Goal: Task Accomplishment & Management: Use online tool/utility

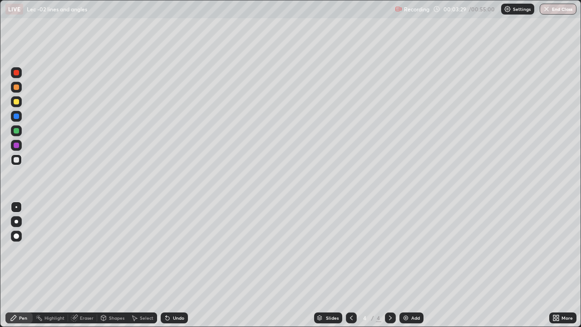
scroll to position [327, 581]
click at [411, 317] on div "Add" at bounding box center [415, 318] width 9 height 5
click at [405, 317] on img at bounding box center [405, 317] width 7 height 7
click at [173, 318] on div "Undo" at bounding box center [178, 318] width 11 height 5
click at [170, 318] on div "Undo" at bounding box center [174, 317] width 27 height 11
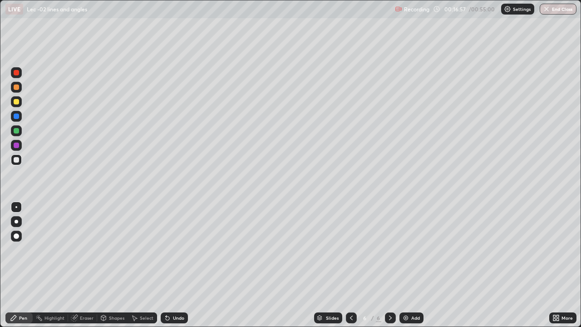
click at [76, 320] on icon at bounding box center [74, 318] width 6 height 6
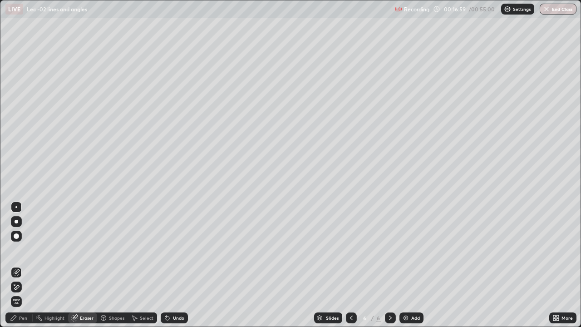
click at [21, 318] on div "Pen" at bounding box center [23, 318] width 8 height 5
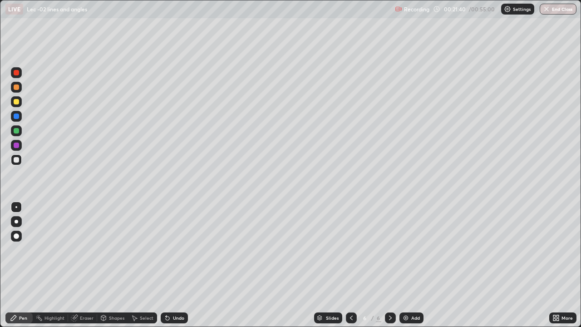
click at [85, 318] on div "Eraser" at bounding box center [87, 318] width 14 height 5
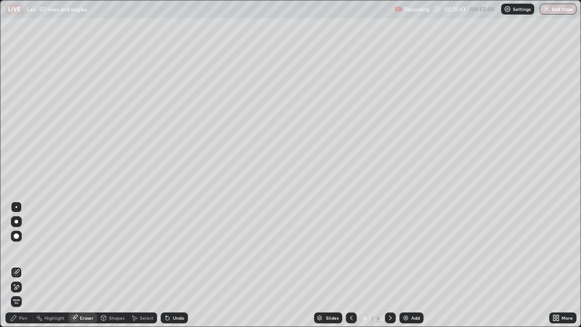
click at [16, 315] on icon at bounding box center [13, 317] width 7 height 7
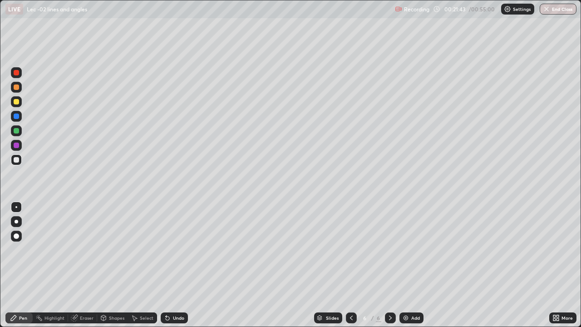
click at [15, 317] on icon at bounding box center [13, 317] width 5 height 5
click at [410, 317] on div "Add" at bounding box center [412, 317] width 24 height 11
click at [404, 314] on img at bounding box center [405, 317] width 7 height 7
click at [115, 316] on div "Shapes" at bounding box center [116, 318] width 15 height 5
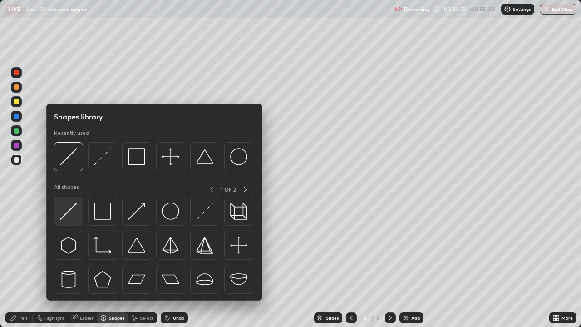
click at [73, 216] on img at bounding box center [68, 211] width 17 height 17
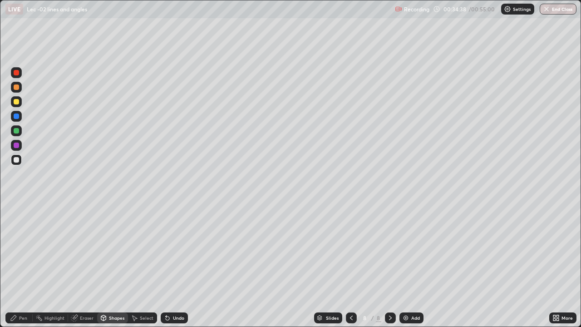
click at [21, 320] on div "Pen" at bounding box center [23, 318] width 8 height 5
click at [16, 102] on div at bounding box center [16, 101] width 5 height 5
click at [413, 322] on div "Add" at bounding box center [412, 317] width 24 height 11
click at [109, 317] on div "Shapes" at bounding box center [116, 318] width 15 height 5
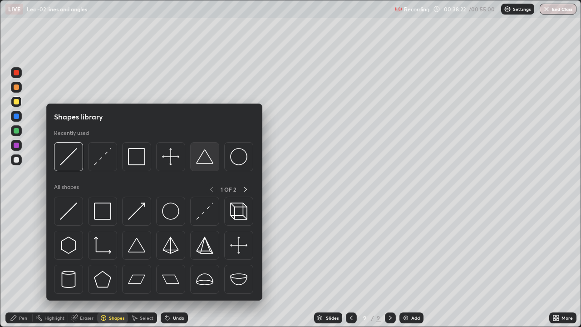
click at [209, 163] on img at bounding box center [204, 156] width 17 height 17
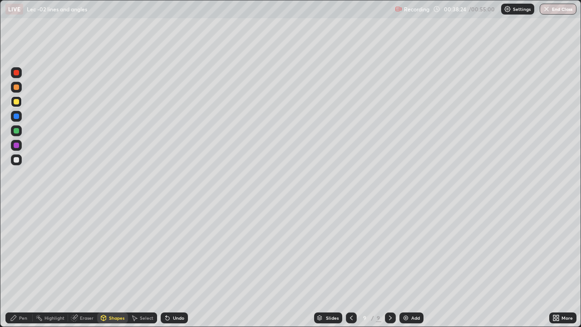
click at [115, 318] on div "Shapes" at bounding box center [116, 318] width 15 height 5
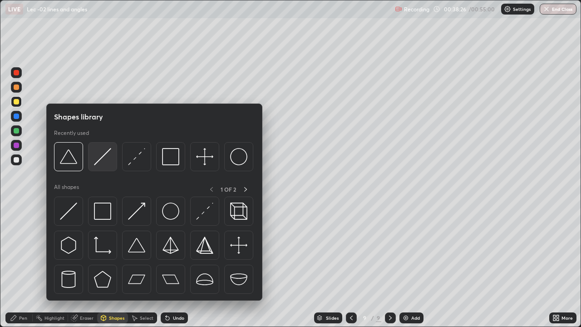
click at [104, 167] on div at bounding box center [102, 156] width 29 height 29
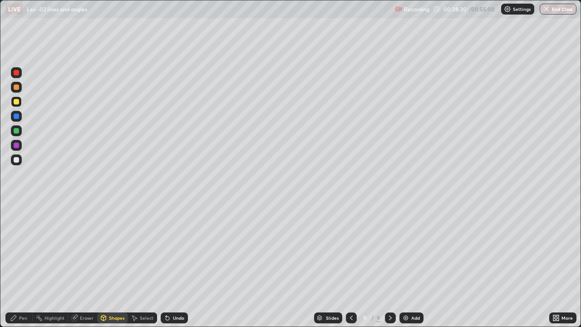
click at [20, 320] on div "Pen" at bounding box center [23, 318] width 8 height 5
click at [18, 132] on div at bounding box center [16, 130] width 5 height 5
click at [17, 116] on div at bounding box center [16, 116] width 5 height 5
click at [15, 132] on div at bounding box center [16, 130] width 5 height 5
click at [404, 315] on img at bounding box center [405, 317] width 7 height 7
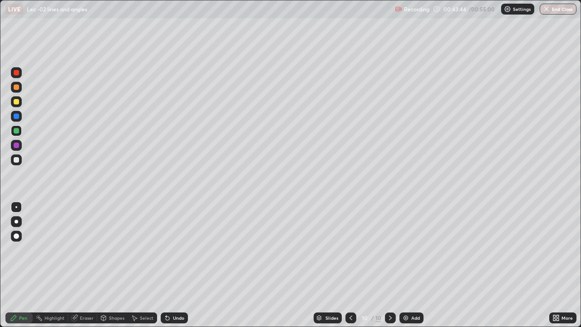
click at [116, 319] on div "Shapes" at bounding box center [116, 318] width 15 height 5
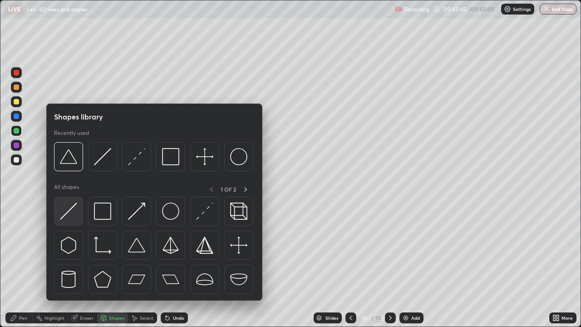
click at [81, 213] on div at bounding box center [68, 211] width 29 height 29
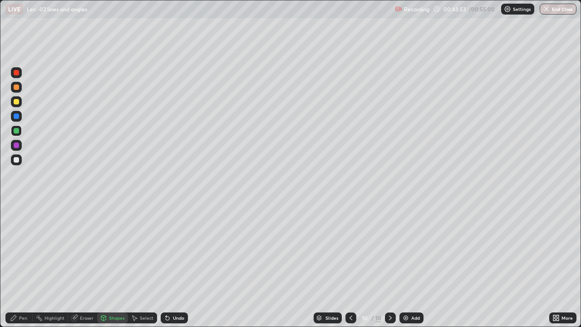
click at [20, 317] on div "Pen" at bounding box center [23, 318] width 8 height 5
click at [20, 104] on div at bounding box center [16, 101] width 11 height 11
click at [170, 322] on div "Undo" at bounding box center [174, 317] width 27 height 11
click at [170, 320] on div "Undo" at bounding box center [174, 317] width 27 height 11
click at [166, 317] on icon at bounding box center [168, 319] width 4 height 4
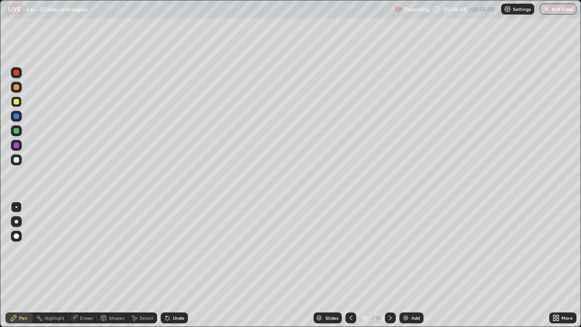
click at [166, 316] on icon at bounding box center [166, 316] width 1 height 1
click at [166, 317] on icon at bounding box center [168, 319] width 4 height 4
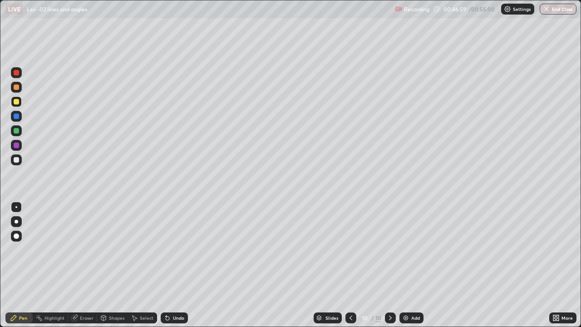
click at [166, 317] on icon at bounding box center [168, 319] width 4 height 4
click at [168, 322] on div "Undo" at bounding box center [174, 317] width 27 height 11
click at [167, 322] on div "Undo" at bounding box center [174, 317] width 27 height 11
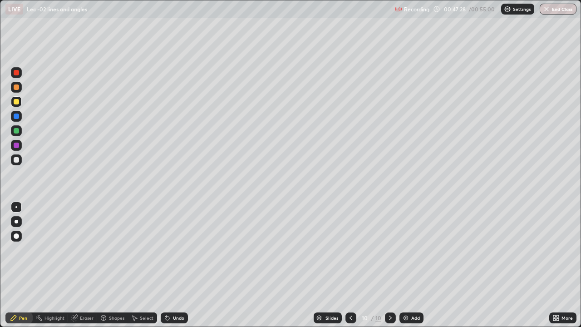
click at [166, 322] on div "Undo" at bounding box center [174, 317] width 27 height 11
click at [168, 322] on div "Undo" at bounding box center [174, 317] width 27 height 11
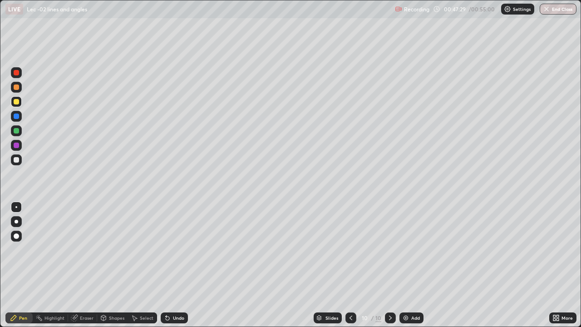
click at [169, 322] on div "Undo" at bounding box center [174, 317] width 27 height 11
click at [170, 322] on div "Undo" at bounding box center [174, 317] width 27 height 11
click at [171, 322] on div "Undo" at bounding box center [174, 317] width 27 height 11
click at [170, 322] on div "Undo" at bounding box center [174, 317] width 27 height 11
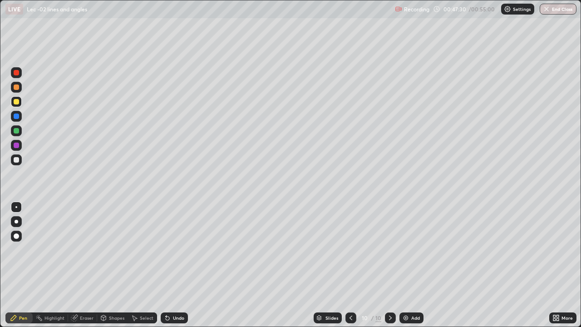
click at [170, 322] on div "Undo" at bounding box center [174, 317] width 27 height 11
click at [175, 318] on div "Undo" at bounding box center [178, 318] width 11 height 5
click at [559, 12] on button "End Class" at bounding box center [559, 9] width 36 height 11
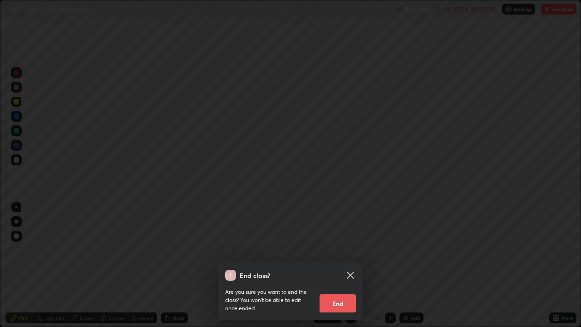
click at [341, 298] on button "End" at bounding box center [338, 303] width 36 height 18
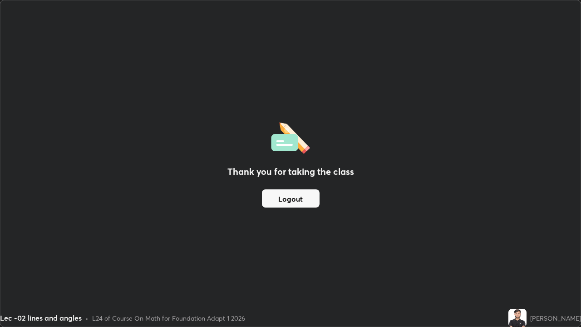
click at [300, 198] on button "Logout" at bounding box center [291, 198] width 58 height 18
